Goal: Information Seeking & Learning: Learn about a topic

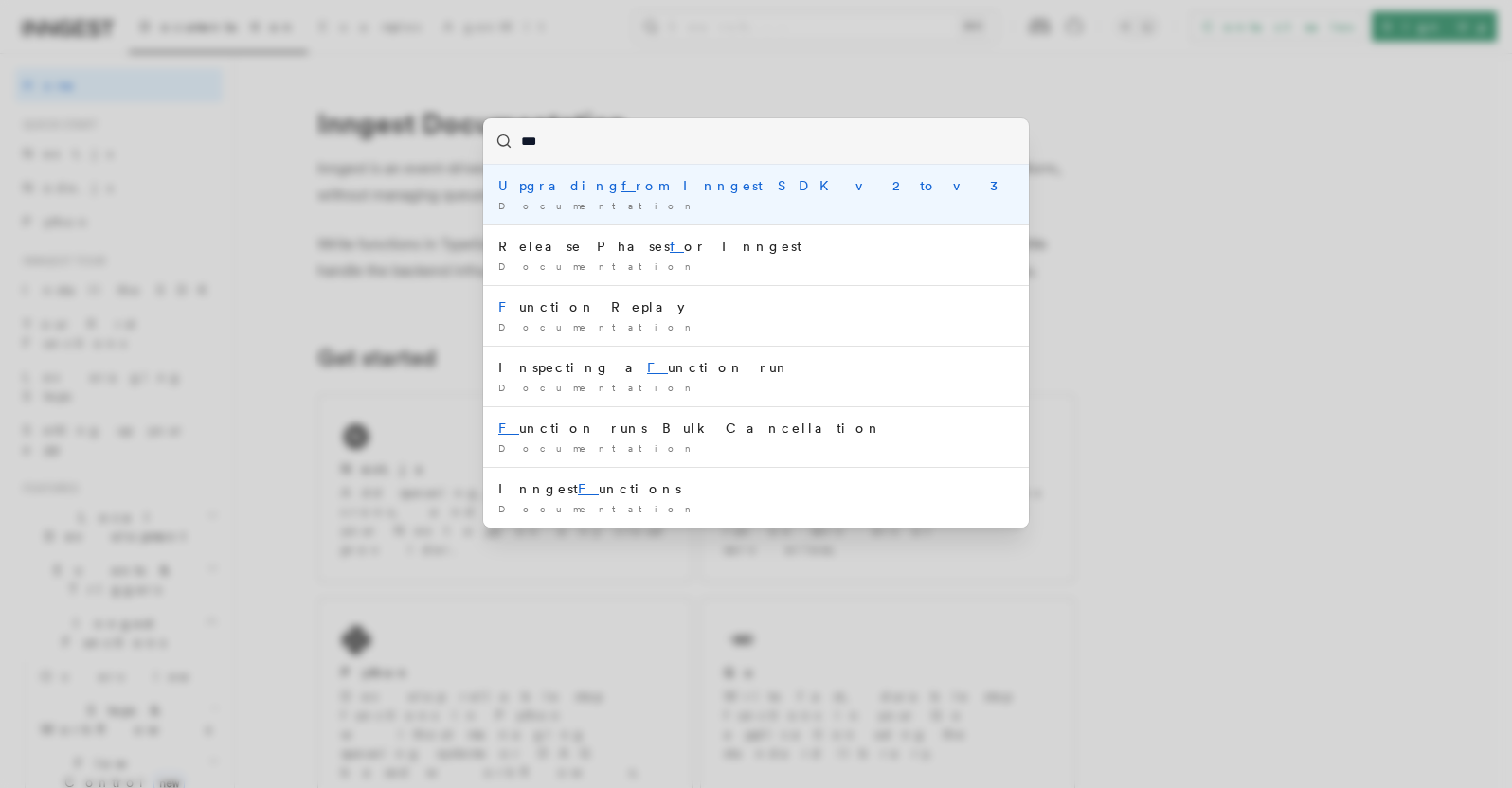
type input "****"
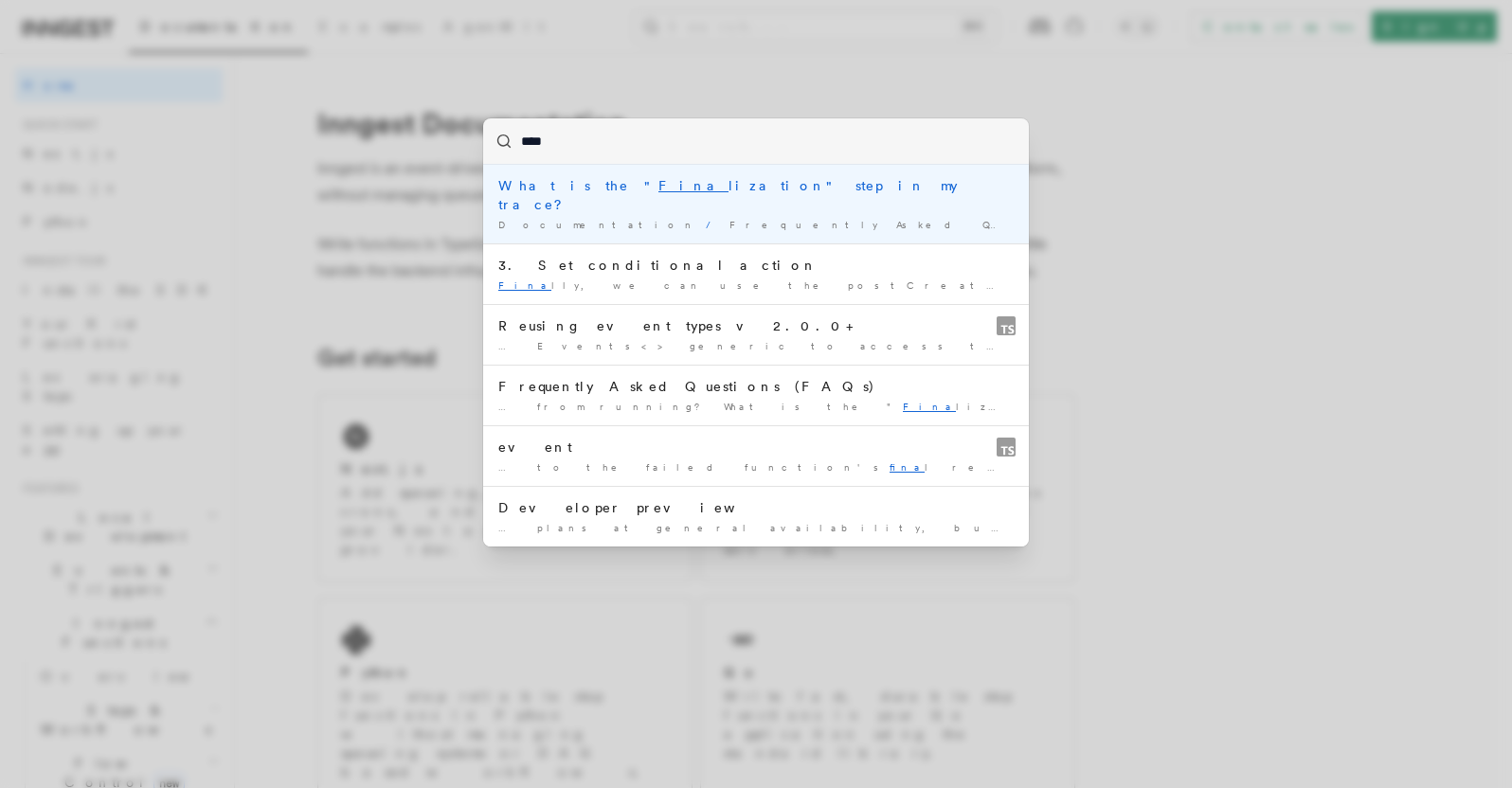
click at [847, 197] on li "What is the " Fina lization" step in my trace? Documentation / Frequently Asked…" at bounding box center [756, 204] width 545 height 79
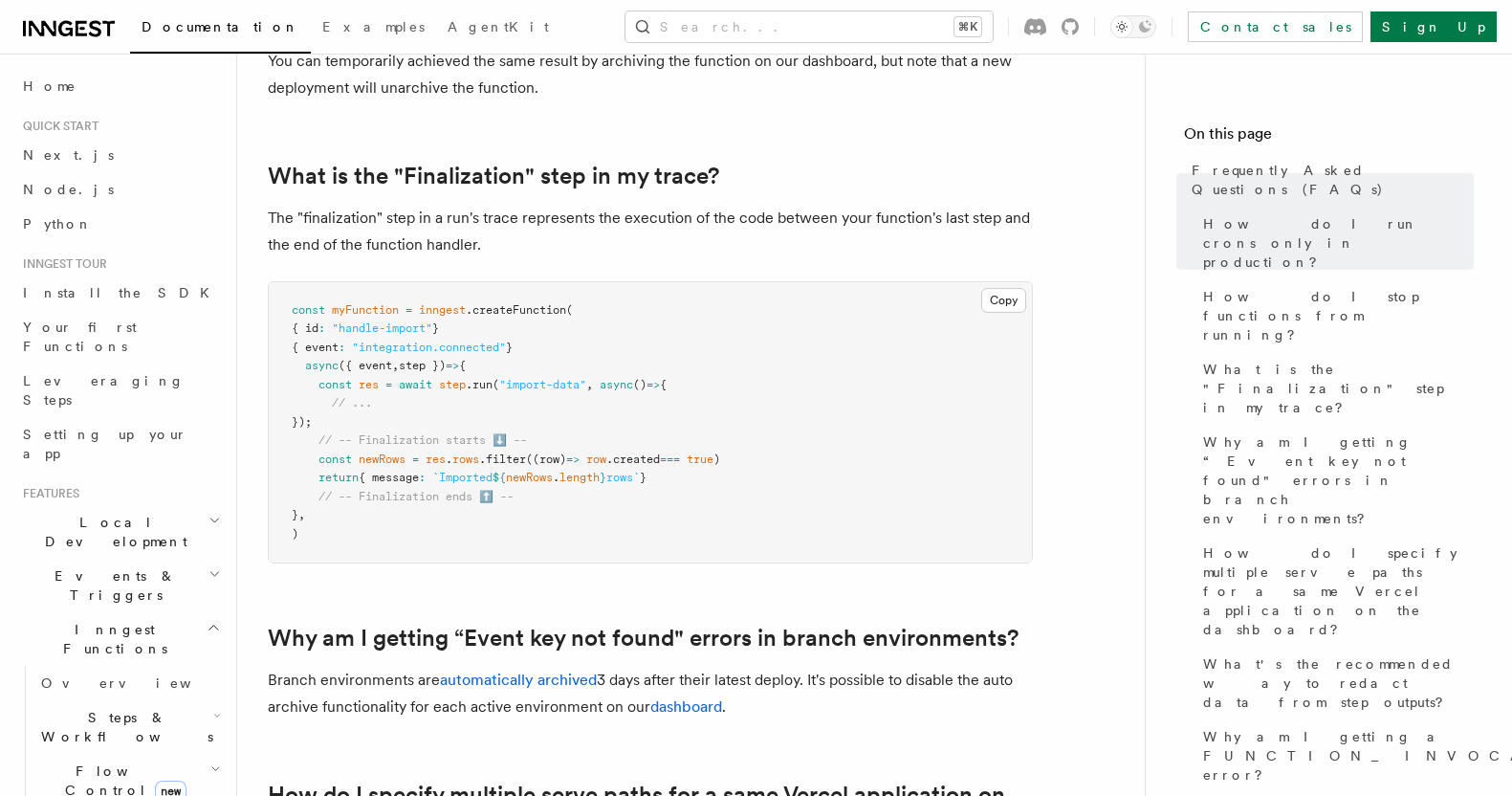
scroll to position [1108, 0]
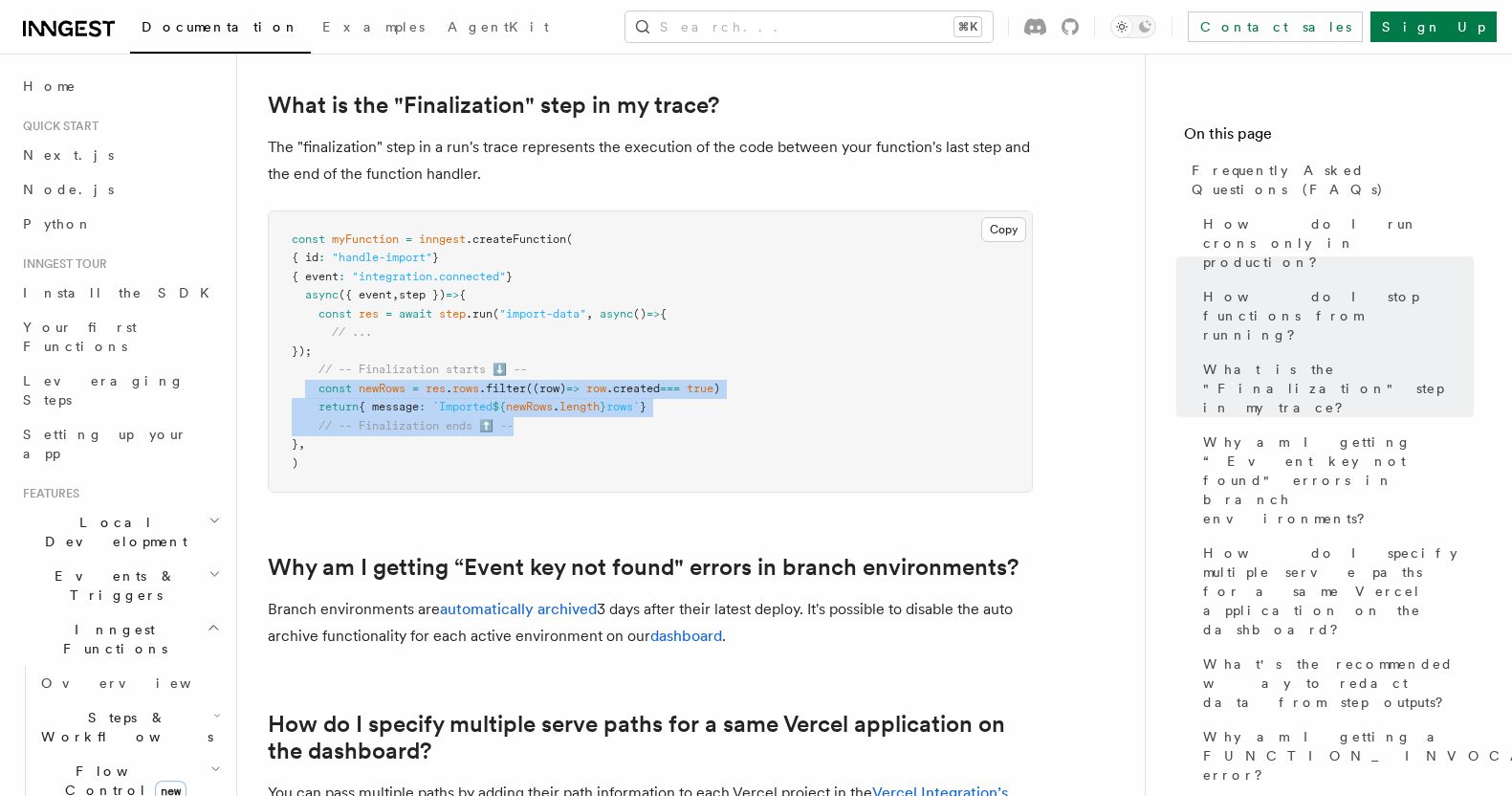
drag, startPoint x: 302, startPoint y: 387, endPoint x: 758, endPoint y: 429, distance: 457.9
click at [758, 429] on pre "const myFunction = inngest .createFunction ( { id : "handle-import" } { event :…" at bounding box center [650, 352] width 763 height 281
click at [691, 426] on pre "const myFunction = inngest .createFunction ( { id : "handle-import" } { event :…" at bounding box center [650, 352] width 763 height 281
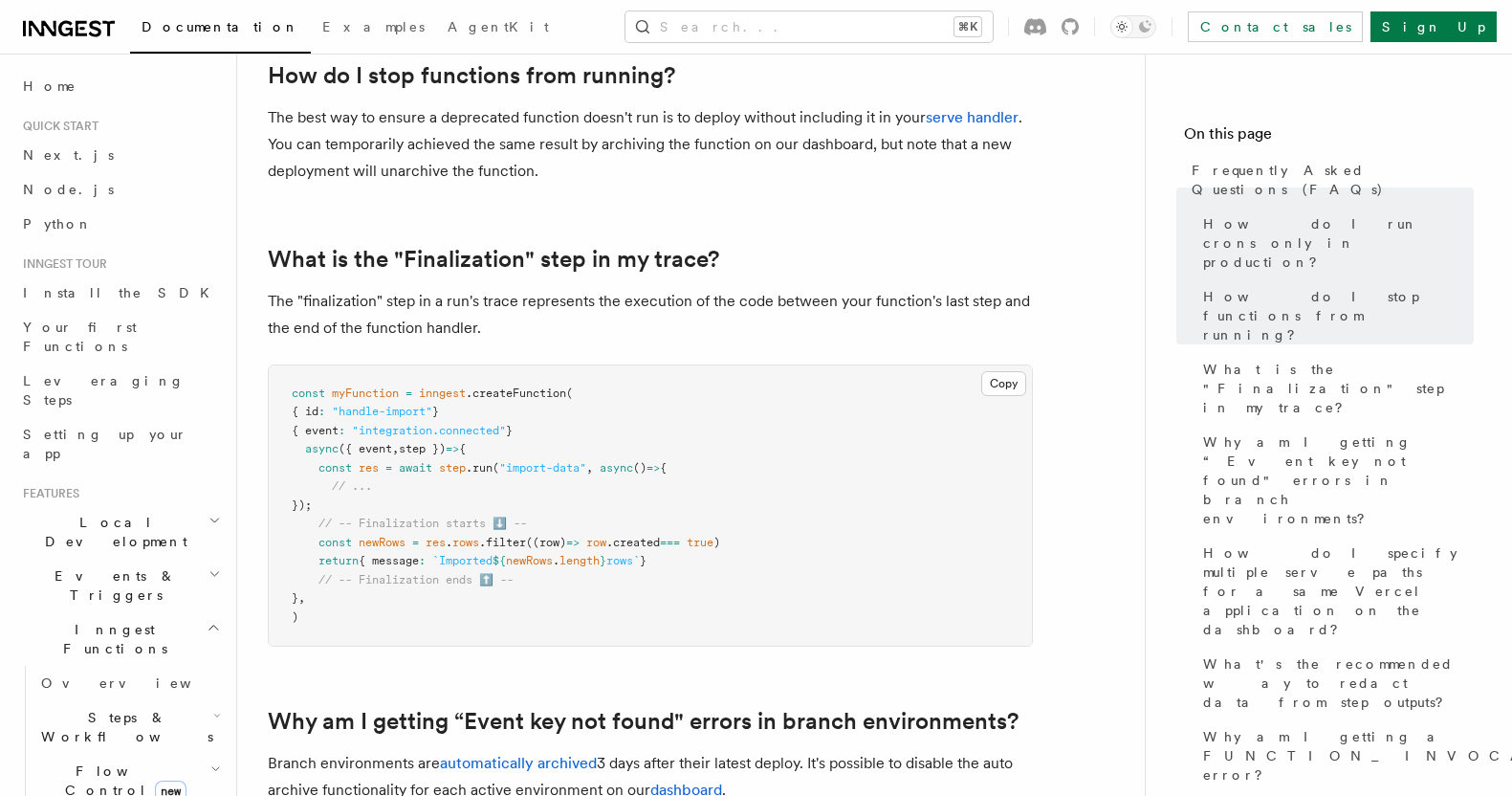
scroll to position [1000, 0]
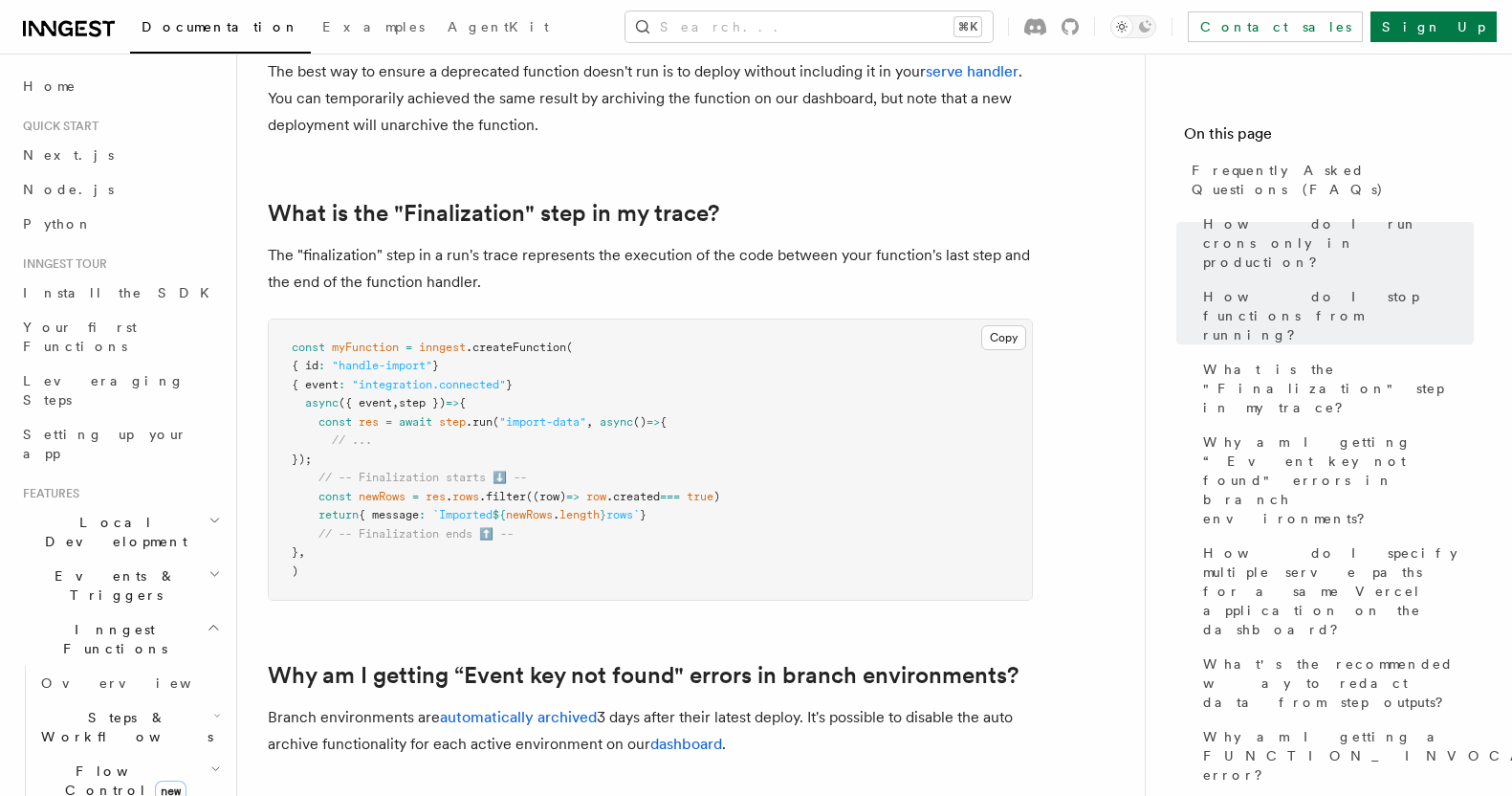
drag, startPoint x: 377, startPoint y: 515, endPoint x: 693, endPoint y: 514, distance: 316.0
click at [693, 514] on pre "const myFunction = inngest .createFunction ( { id : "handle-import" } { event :…" at bounding box center [650, 460] width 763 height 281
click at [714, 513] on pre "const myFunction = inngest .createFunction ( { id : "handle-import" } { event :…" at bounding box center [650, 460] width 763 height 281
click at [903, 129] on p "The best way to ensure a deprecated function doesn't run is to deploy without i…" at bounding box center [650, 99] width 765 height 81
click at [887, 242] on p "The "finalization" step in a run's trace represents the execution of the code b…" at bounding box center [650, 269] width 765 height 54
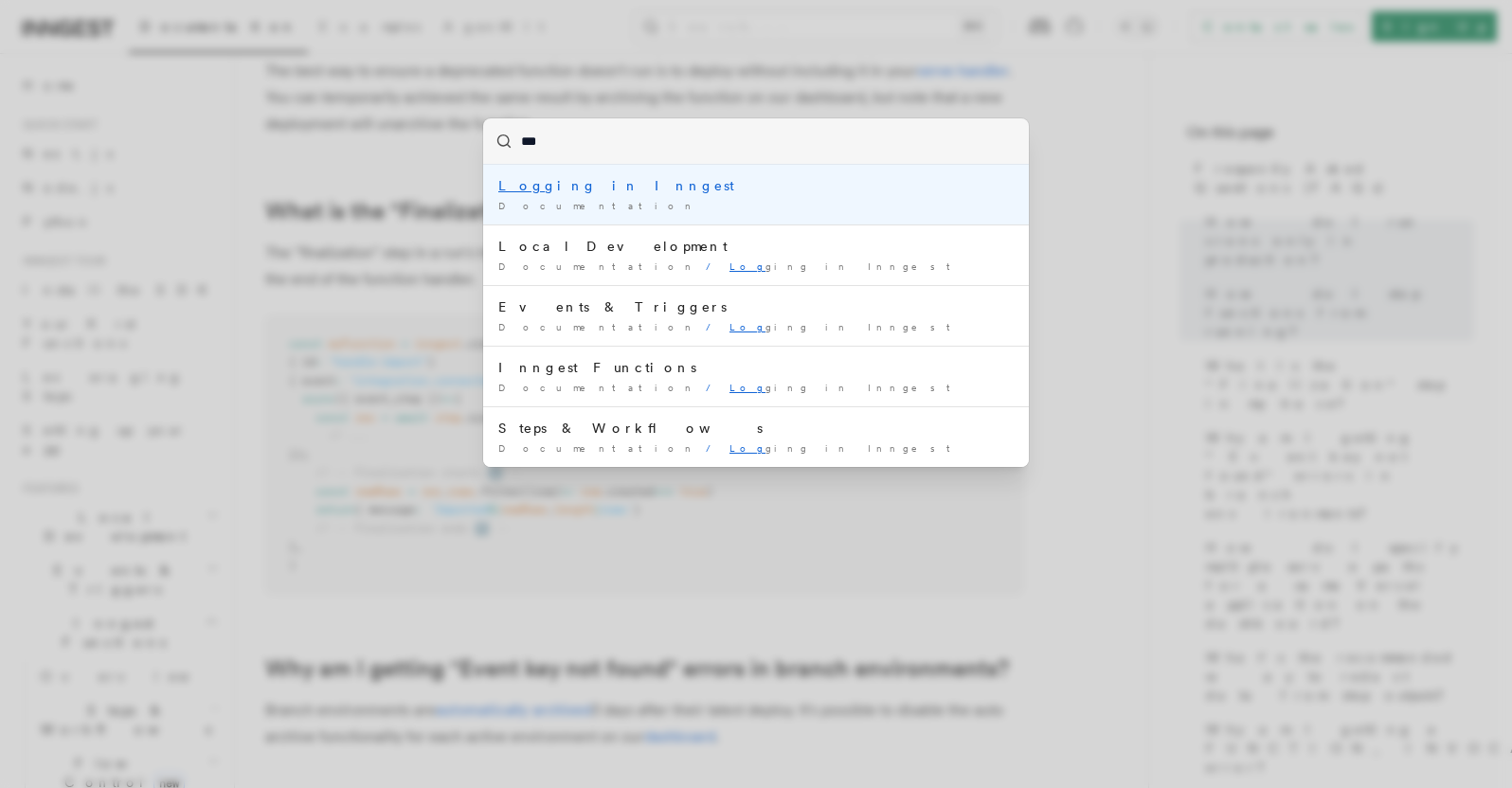
type input "****"
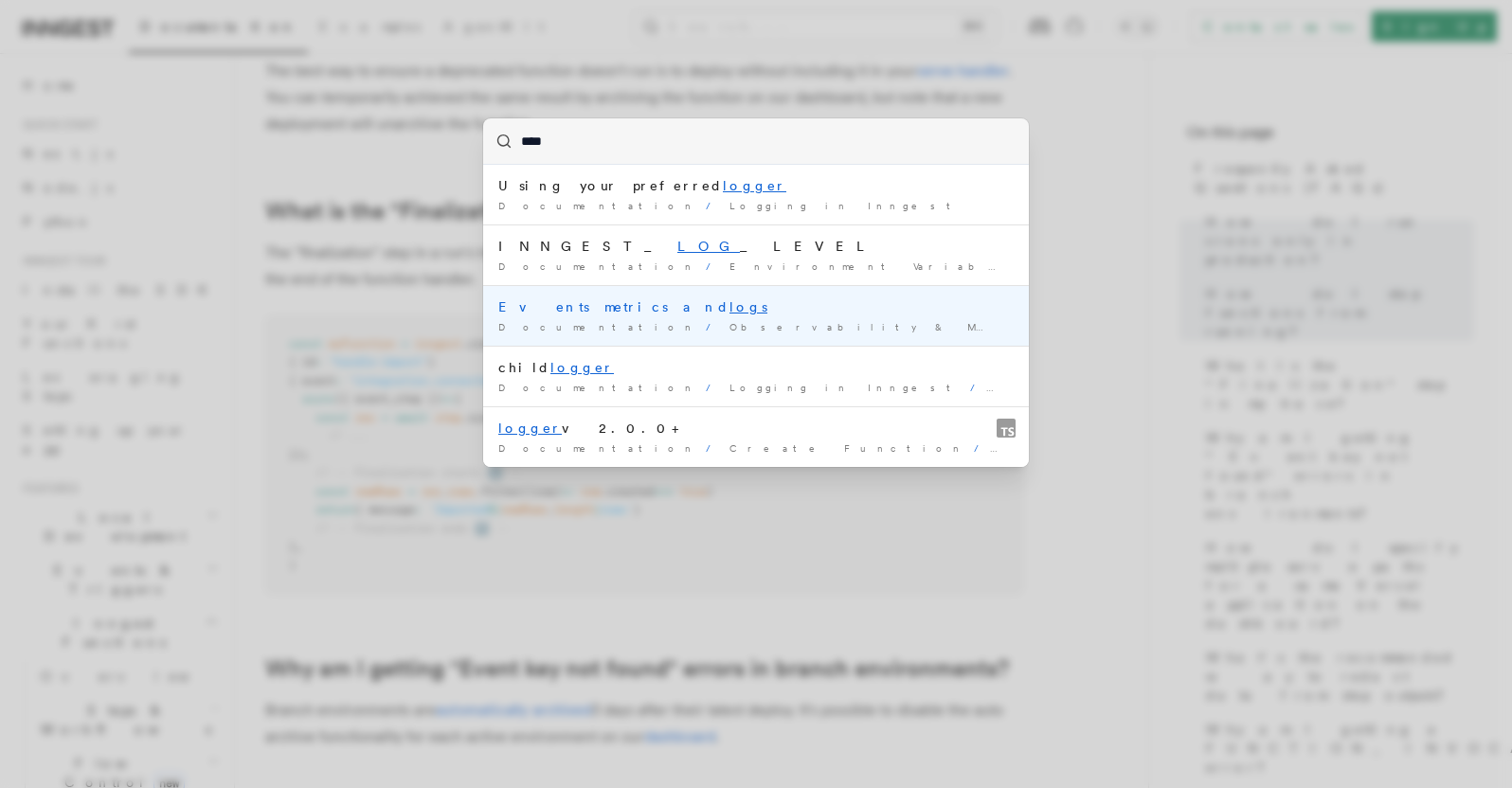
click at [611, 303] on div "Events metrics and logs" at bounding box center [756, 307] width 515 height 19
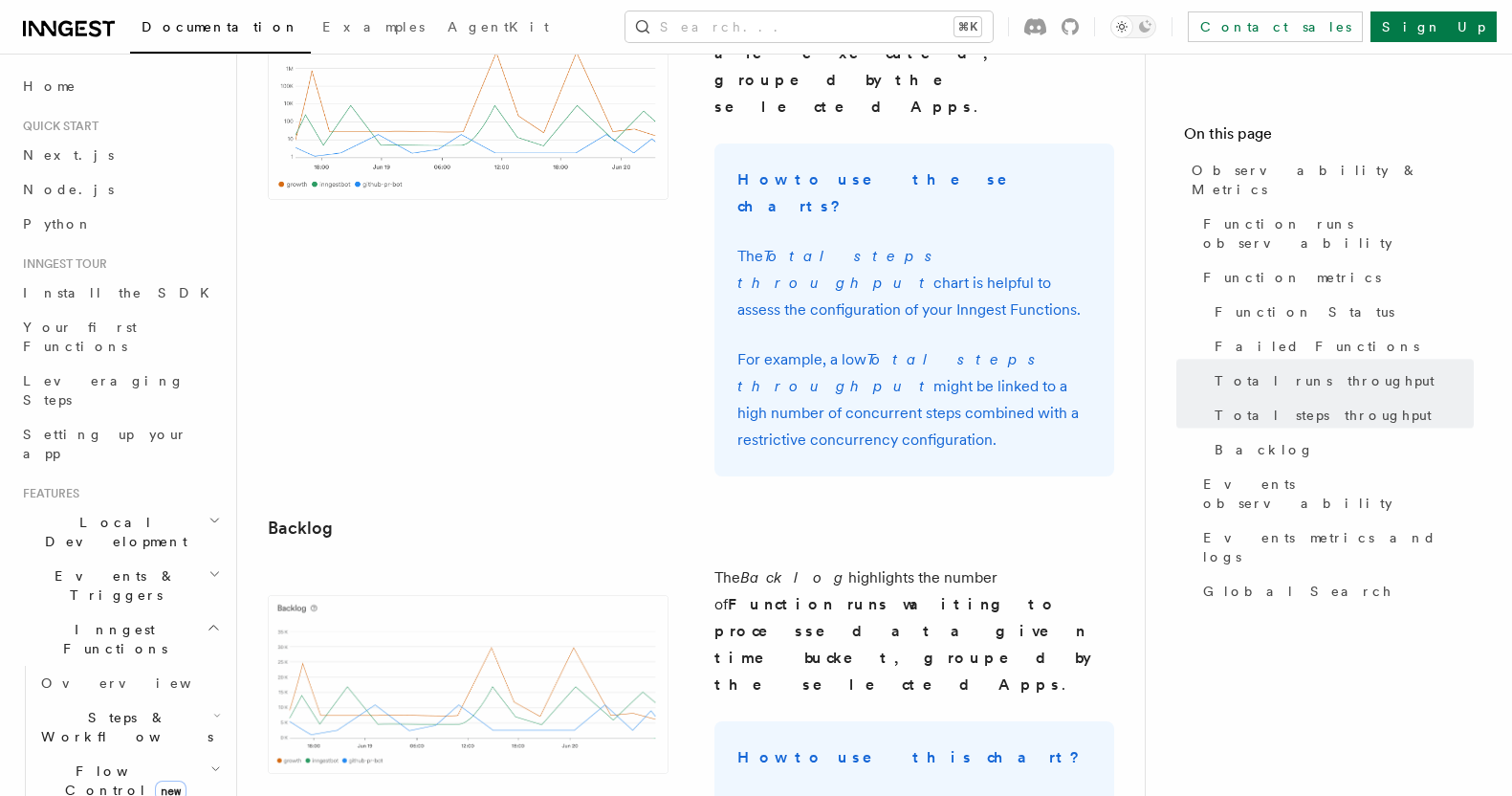
scroll to position [3454, 0]
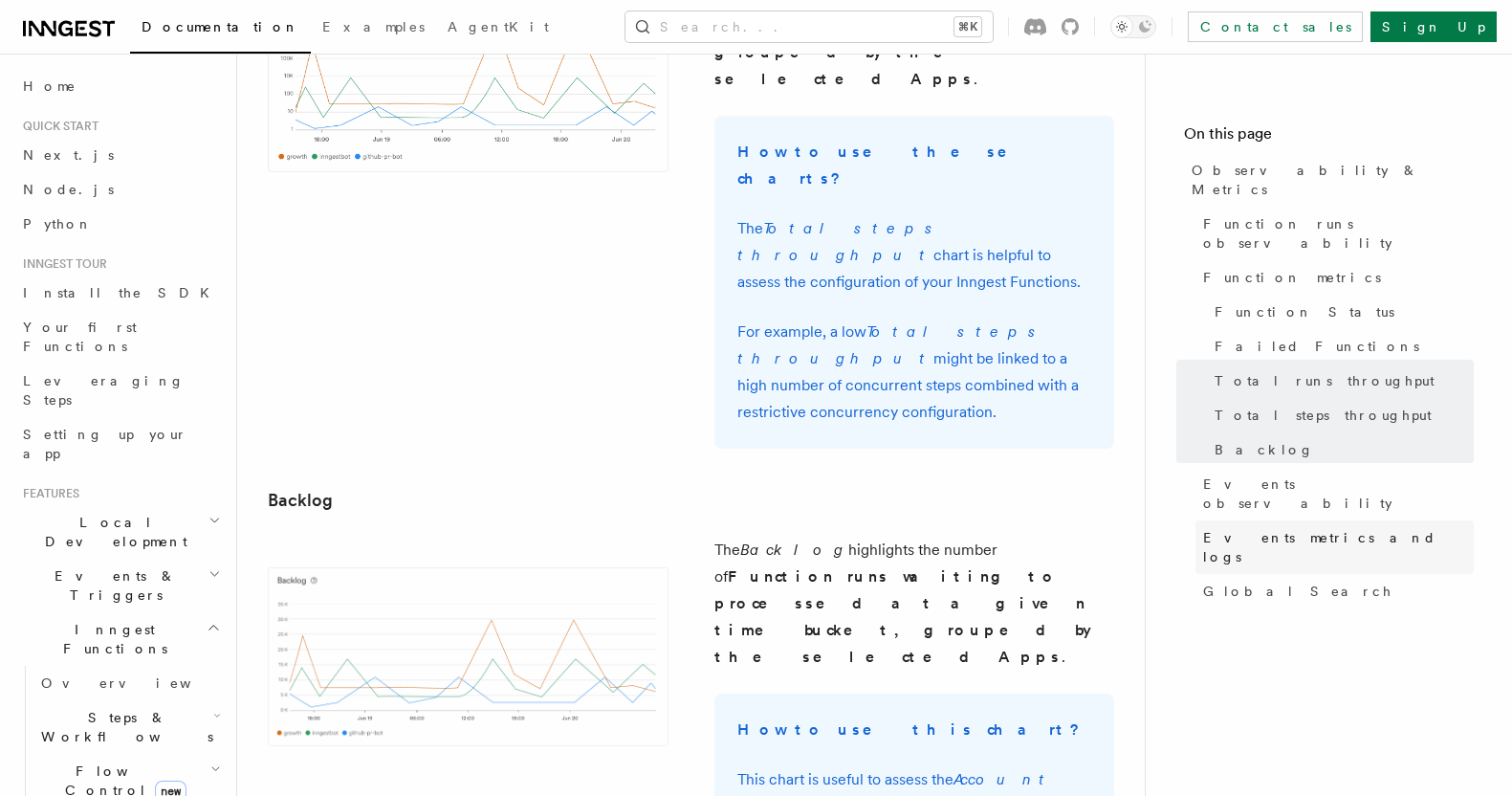
click at [1262, 528] on span "Events metrics and logs" at bounding box center [1339, 547] width 271 height 38
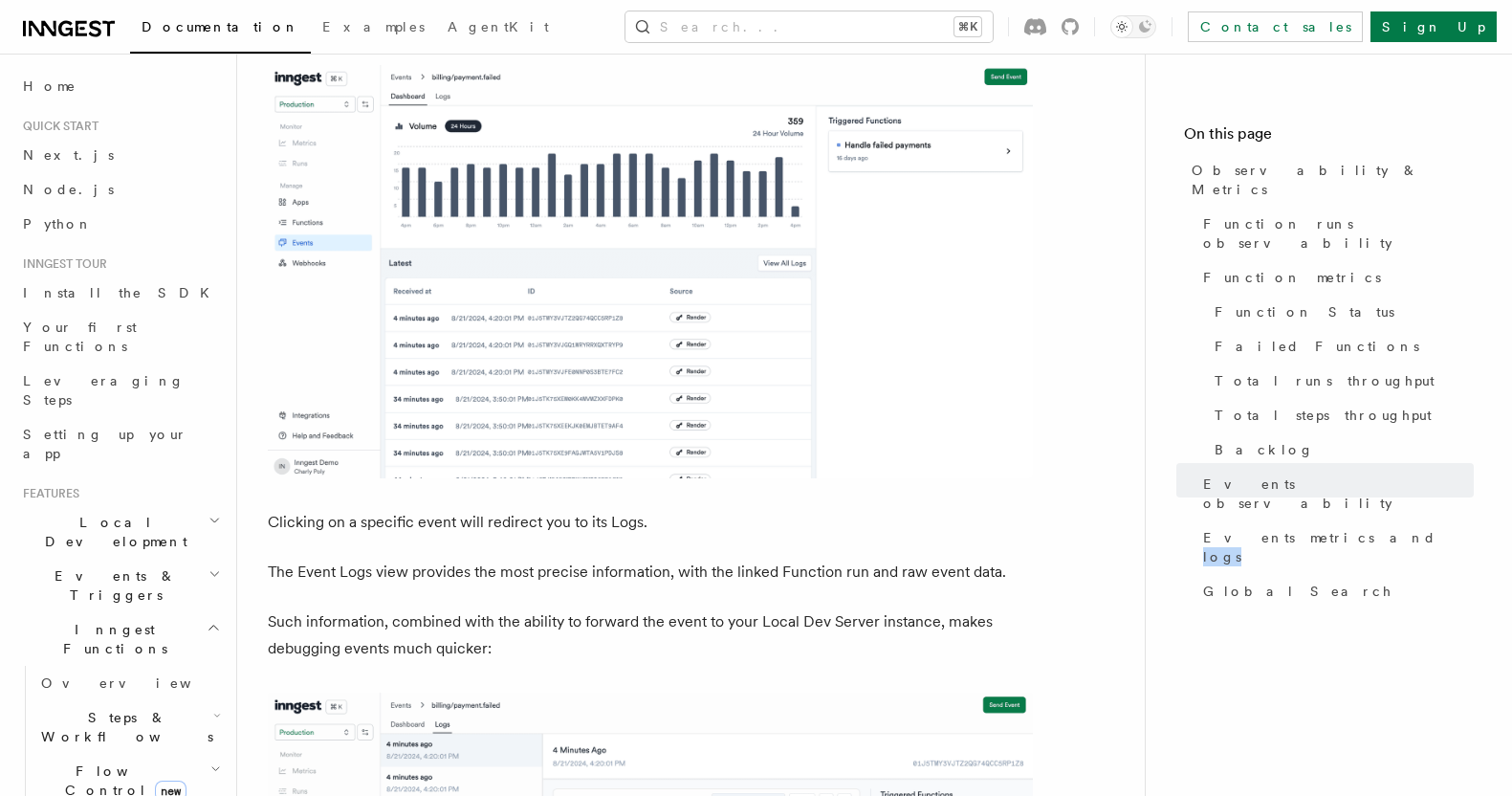
scroll to position [5286, 0]
